Goal: Find specific page/section: Locate a particular part of the current website

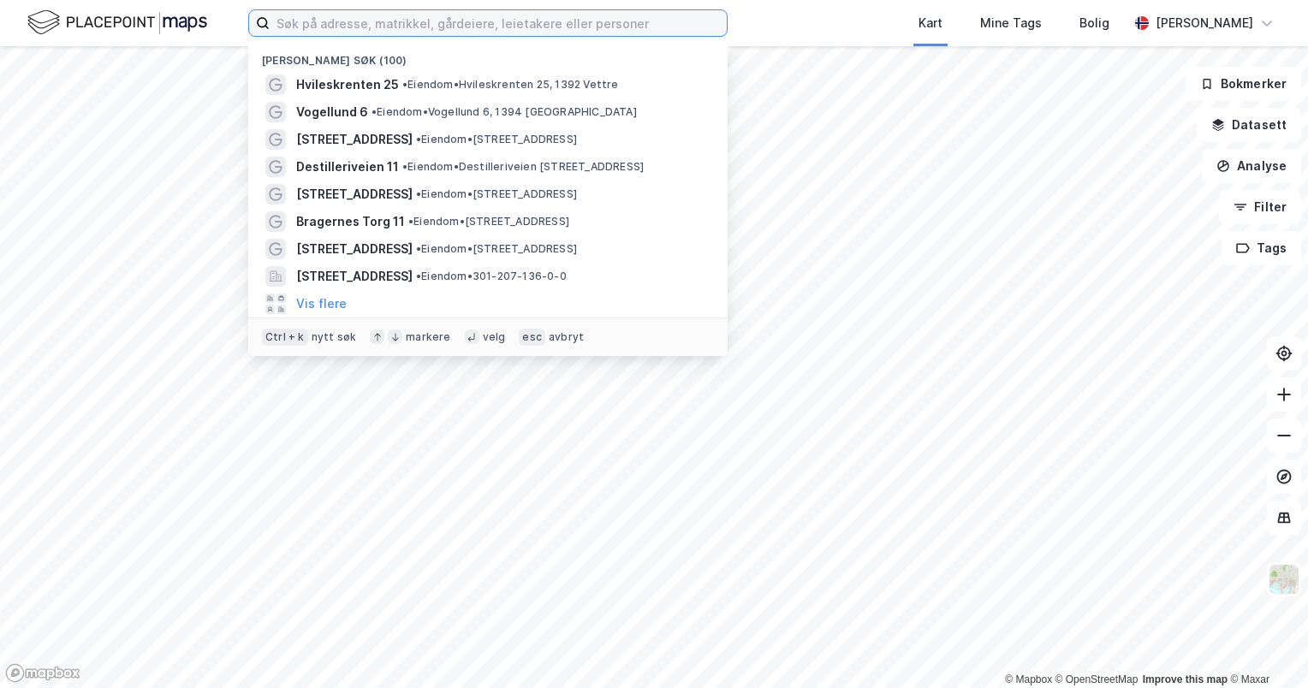
click at [573, 27] on input at bounding box center [498, 23] width 457 height 26
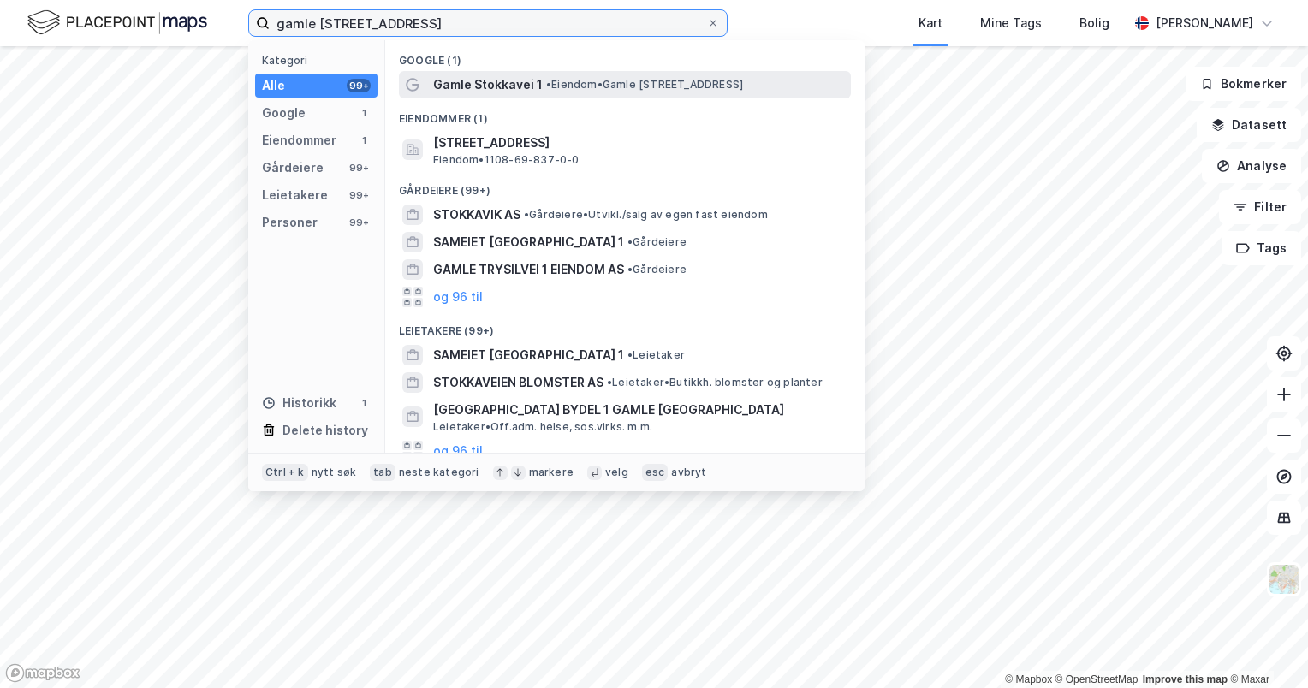
type input "gamle [STREET_ADDRESS]"
click at [546, 88] on span "•" at bounding box center [548, 84] width 5 height 13
